Goal: Task Accomplishment & Management: Use online tool/utility

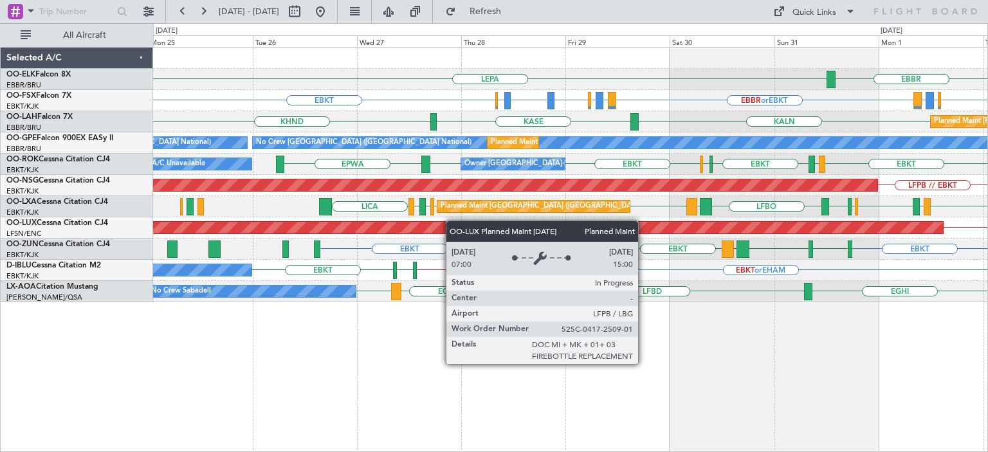
click at [491, 223] on div "LEPA [GEOGRAPHIC_DATA] EBKT EBKT EBBR or EBKT LIRZ or EBKT EBBR or EBKT LIRZ or…" at bounding box center [570, 175] width 834 height 255
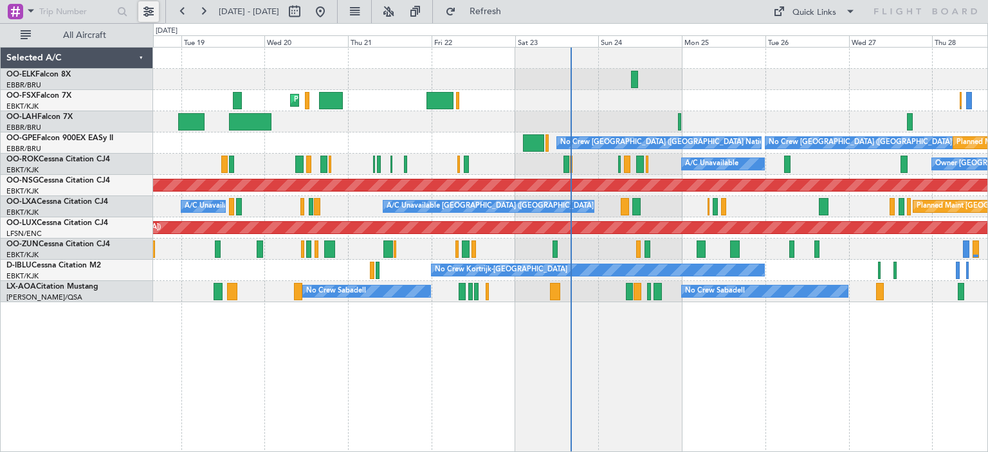
click at [149, 10] on button at bounding box center [148, 11] width 21 height 21
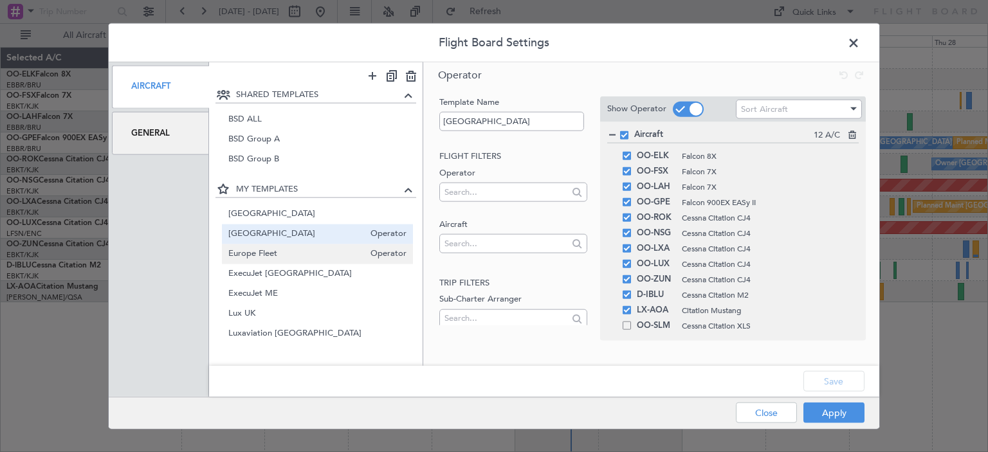
click at [267, 257] on span "Europe Fleet" at bounding box center [296, 255] width 136 height 14
type input "Europe Fleet"
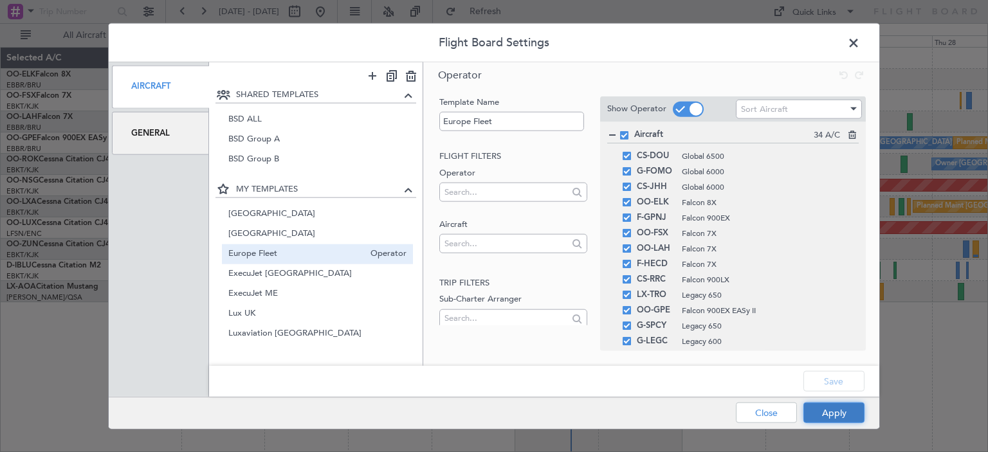
click at [828, 414] on button "Apply" at bounding box center [833, 413] width 61 height 21
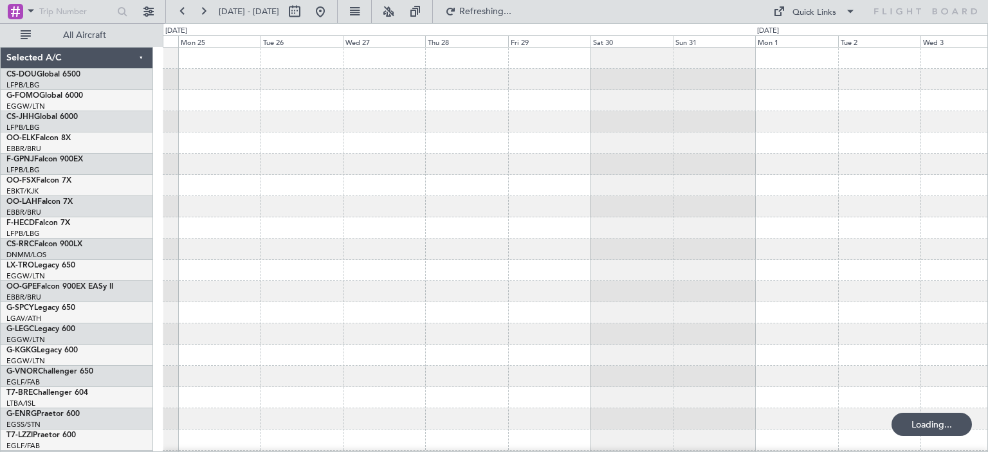
click at [226, 321] on div at bounding box center [575, 419] width 825 height 743
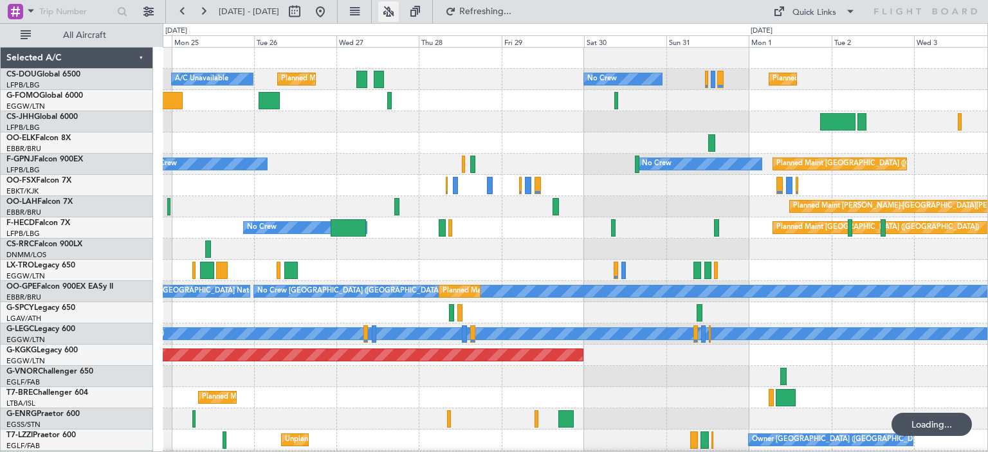
click at [399, 5] on button at bounding box center [388, 11] width 21 height 21
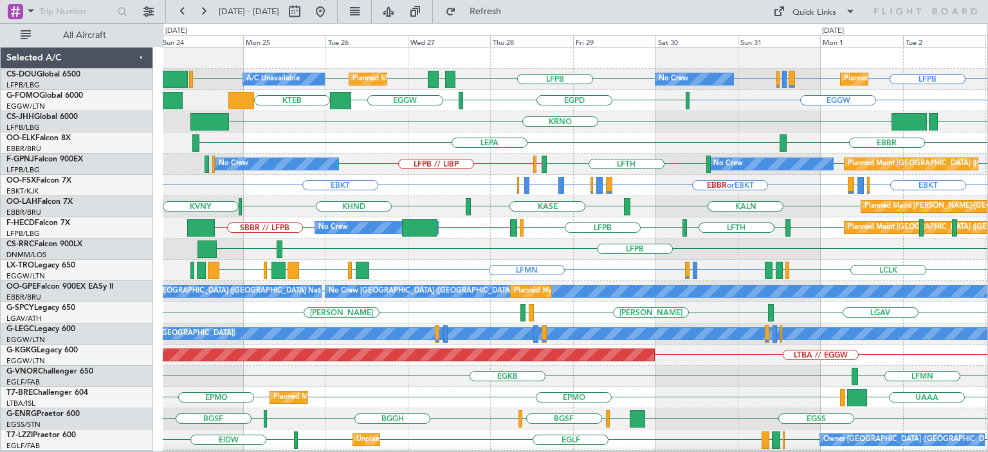
click at [479, 258] on div "LFPB LFMN" at bounding box center [575, 249] width 825 height 21
